Goal: Task Accomplishment & Management: Manage account settings

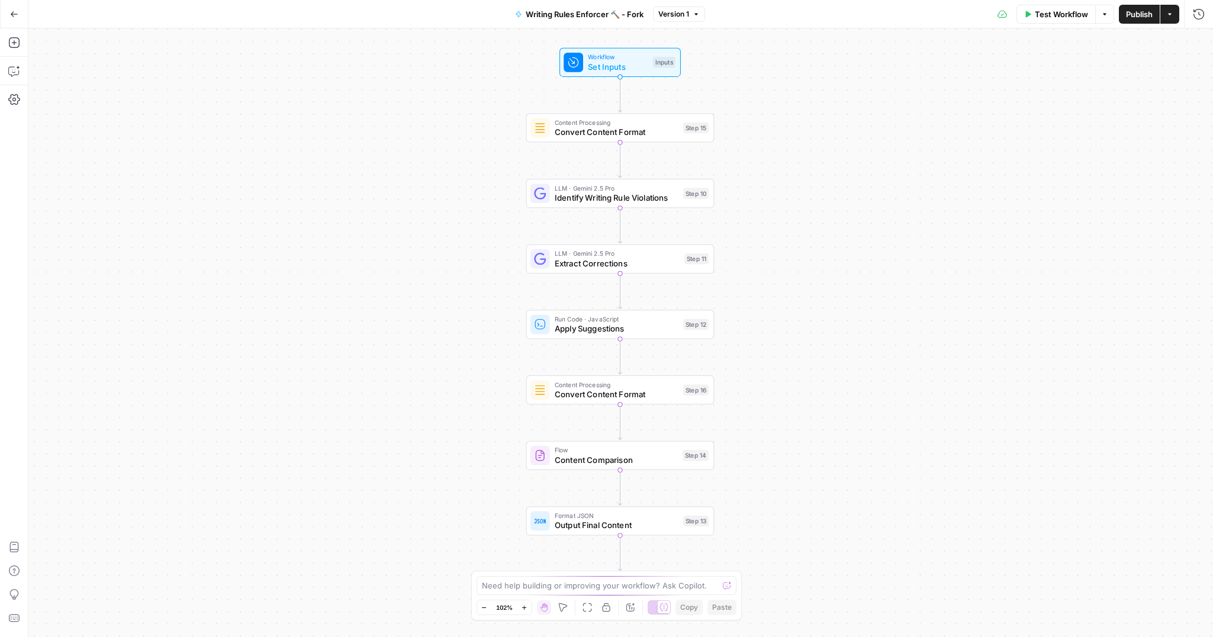
drag, startPoint x: 746, startPoint y: 244, endPoint x: 996, endPoint y: 130, distance: 274.8
click at [746, 236] on div "Workflow Set Inputs Inputs Content Processing Convert Content Format Step 15 LL…" at bounding box center [620, 332] width 1184 height 608
click at [685, 16] on span "Version 1" at bounding box center [673, 14] width 31 height 11
drag, startPoint x: 965, startPoint y: 75, endPoint x: 976, endPoint y: 72, distance: 12.4
click at [966, 75] on div "Workflow Set Inputs Inputs Content Processing Convert Content Format Step 15 LL…" at bounding box center [620, 332] width 1184 height 608
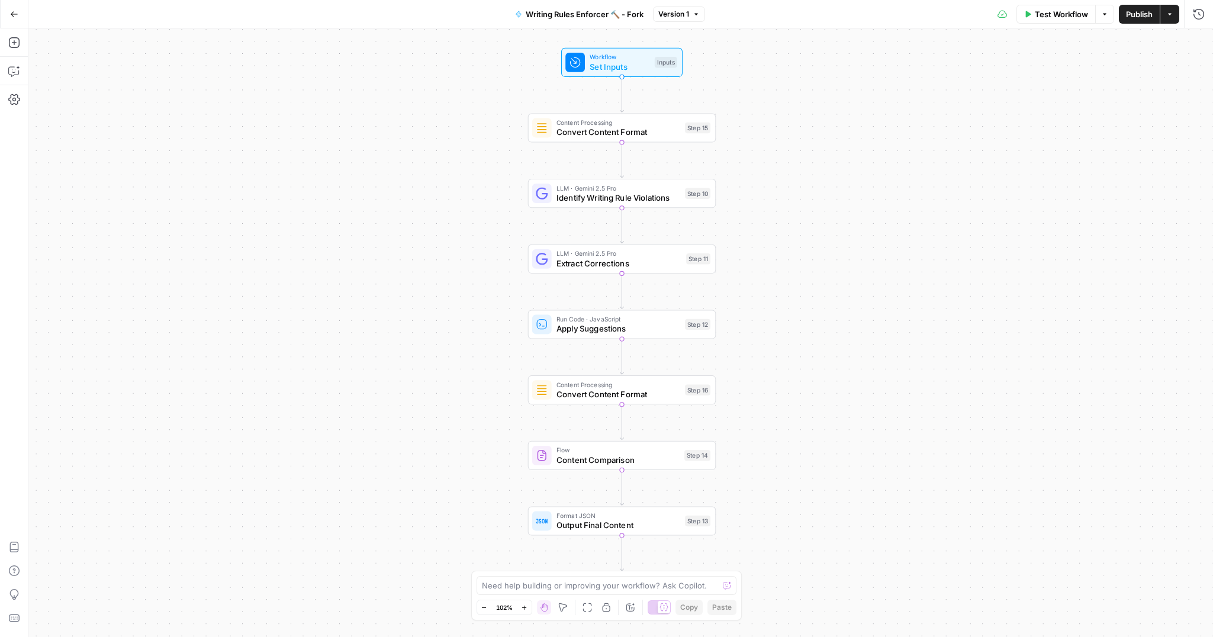
click at [1164, 12] on button "Actions" at bounding box center [1169, 14] width 19 height 19
click at [787, 107] on div "Workflow Set Inputs Inputs Content Processing Convert Content Format Step 15 LL…" at bounding box center [620, 332] width 1184 height 608
click at [553, 14] on span "Writing Rules Enforcer 🔨 - Fork" at bounding box center [584, 14] width 118 height 12
click at [12, 12] on icon "button" at bounding box center [14, 13] width 7 height 5
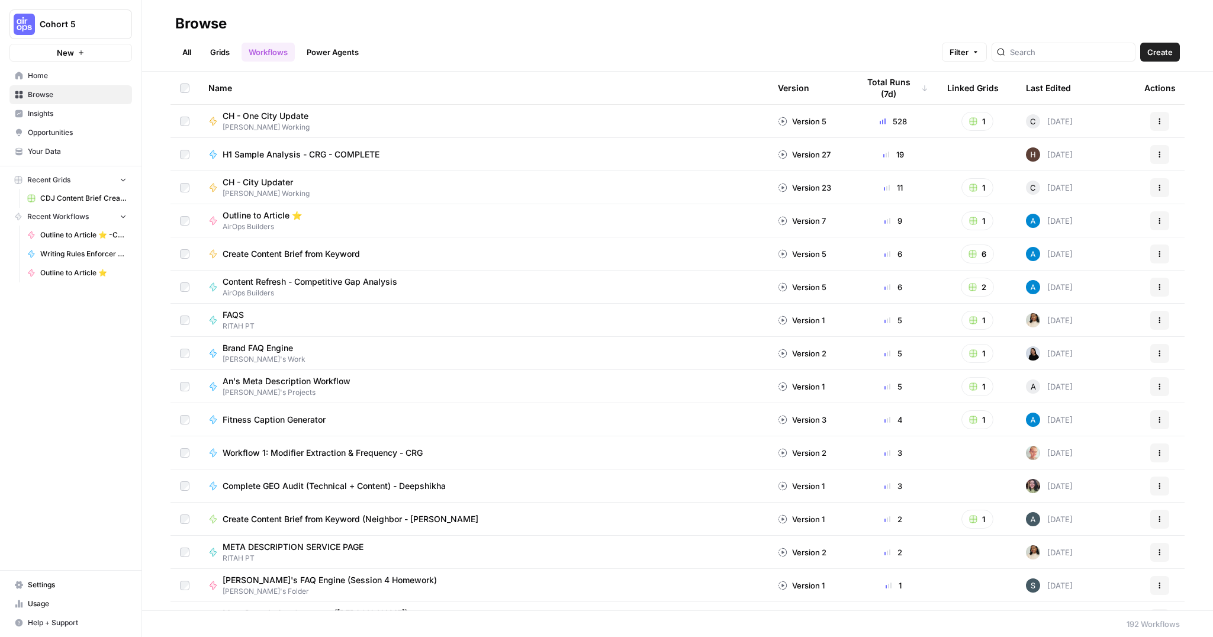
click at [1060, 58] on div at bounding box center [1063, 52] width 144 height 19
click at [1060, 56] on input "search" at bounding box center [1070, 52] width 120 height 12
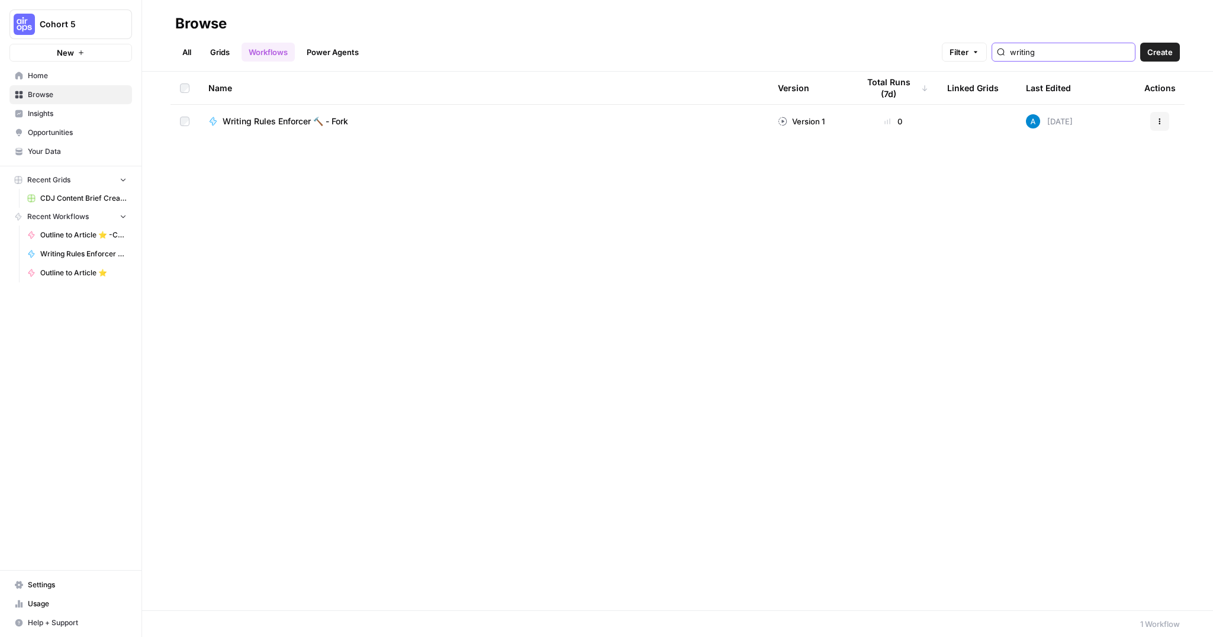
type input "writing"
click at [1157, 115] on button "Actions" at bounding box center [1159, 121] width 19 height 19
click at [1077, 242] on span "Duplicate" at bounding box center [1106, 242] width 95 height 12
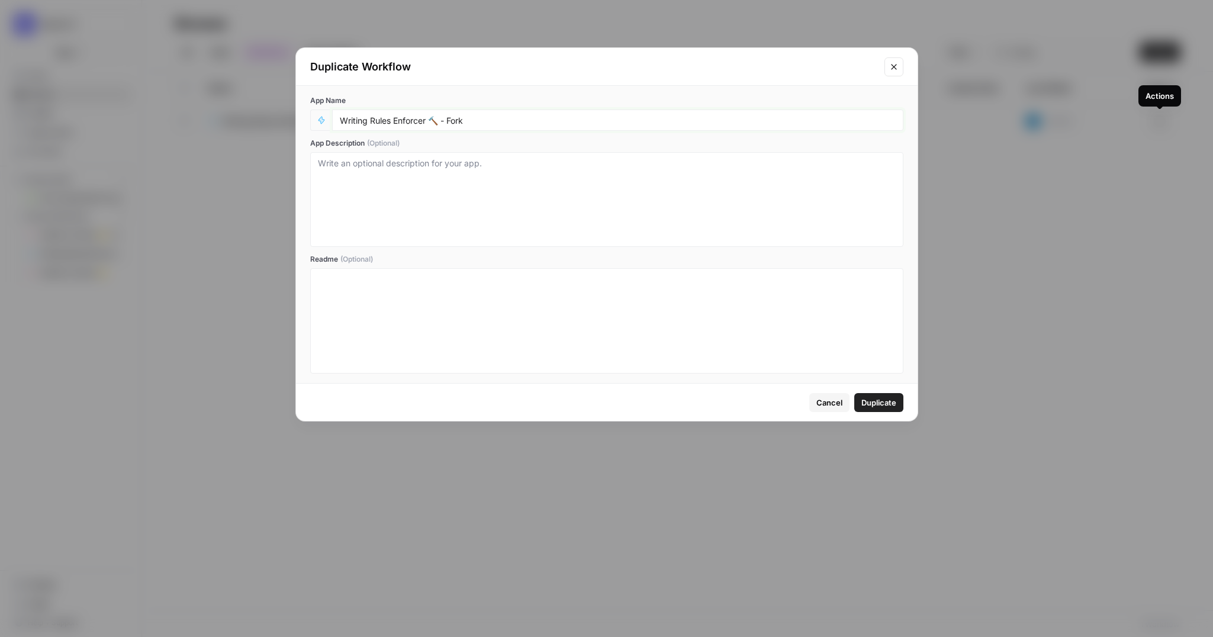
click at [576, 123] on input "Writing Rules Enforcer 🔨 - Fork" at bounding box center [618, 120] width 556 height 11
type input "Writing Rules Enforcer 🔨 - Fork - CDJ"
click at [885, 400] on span "Duplicate" at bounding box center [878, 402] width 35 height 12
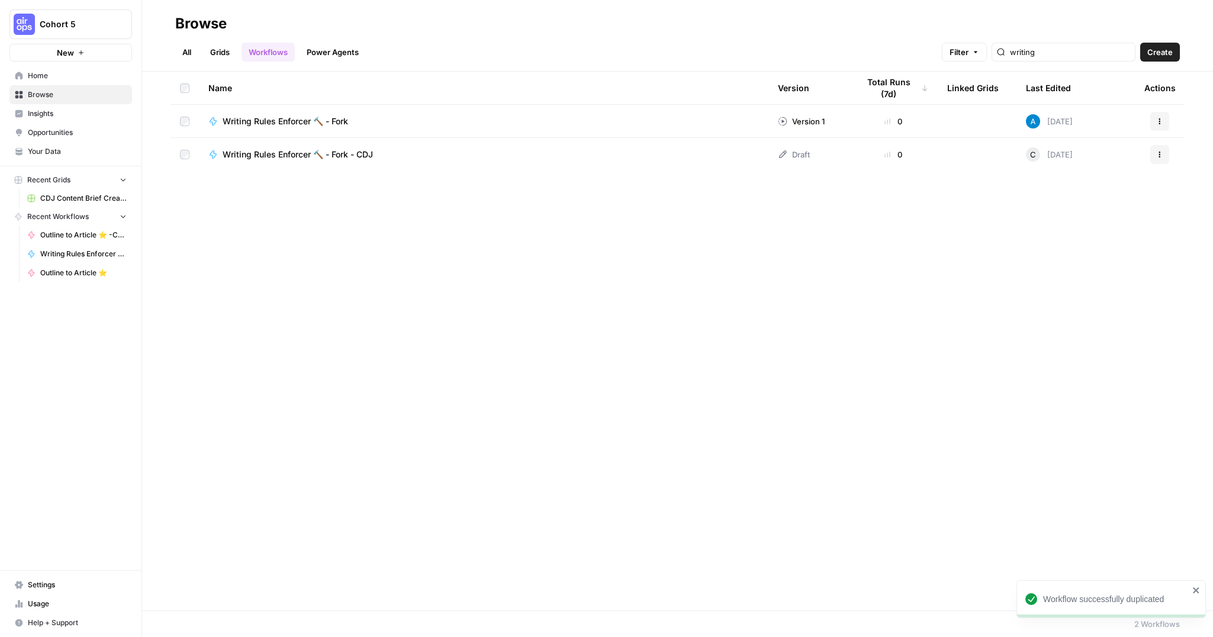
click at [1155, 154] on span "Actions" at bounding box center [1155, 154] width 1 height 1
click at [1062, 225] on span "Move To" at bounding box center [1106, 226] width 95 height 12
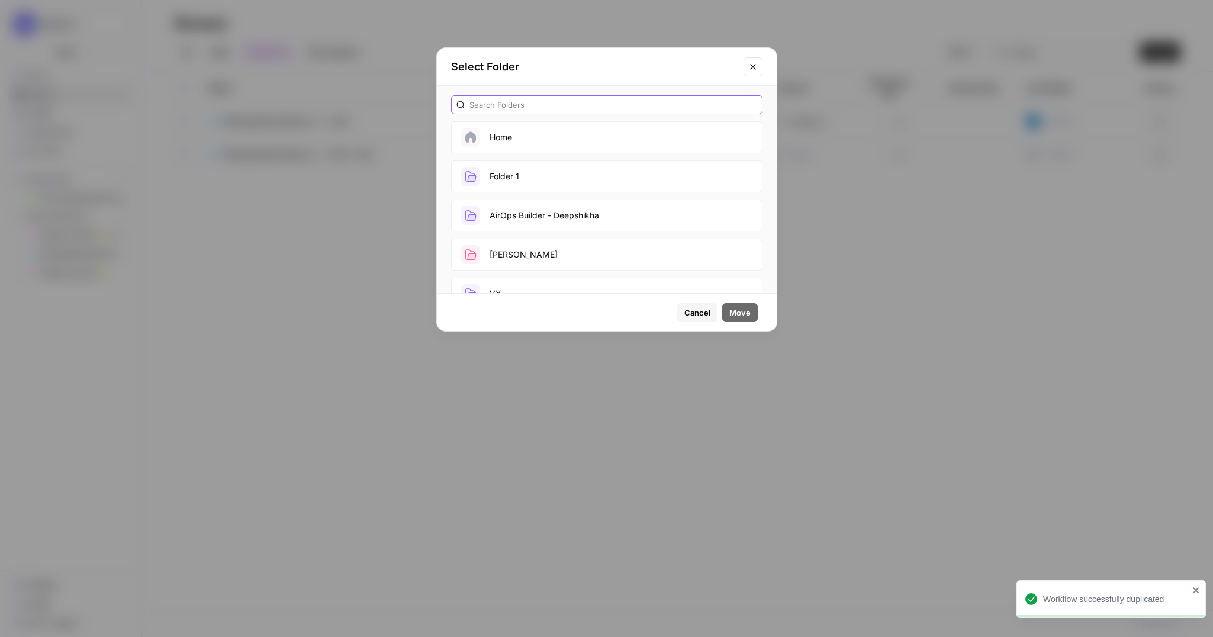
click at [515, 102] on input "text" at bounding box center [613, 105] width 288 height 12
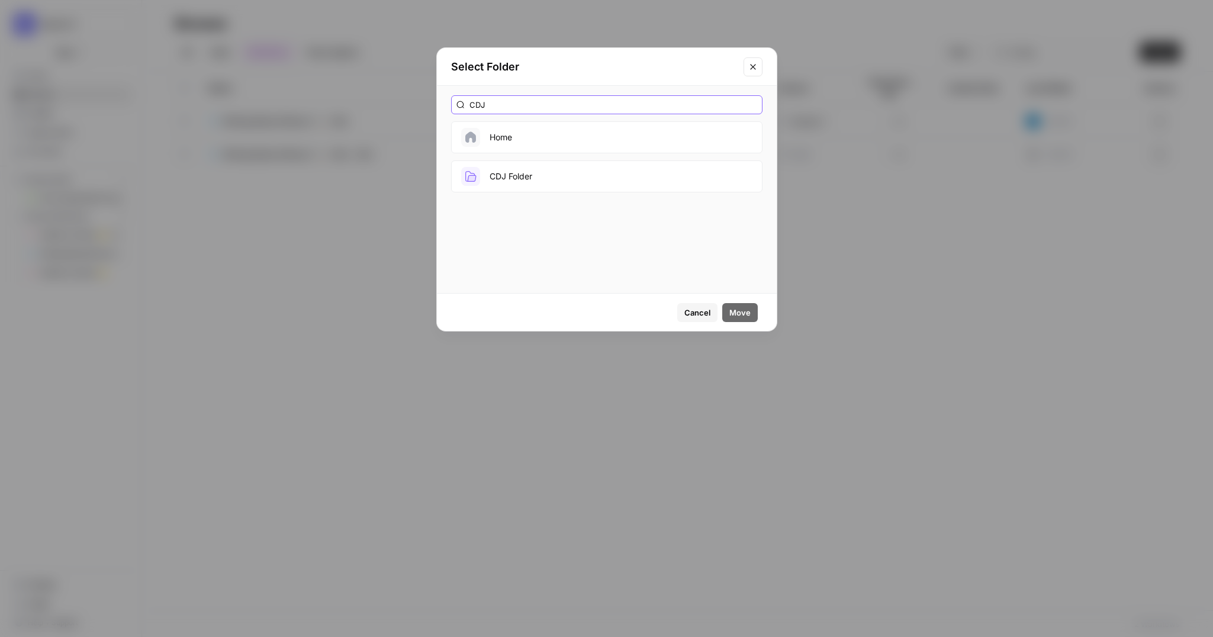
type input "CDJ"
click at [524, 178] on button "CDJ Folder" at bounding box center [606, 176] width 311 height 32
click at [744, 314] on span "Move" at bounding box center [739, 313] width 21 height 12
